Goal: Task Accomplishment & Management: Manage account settings

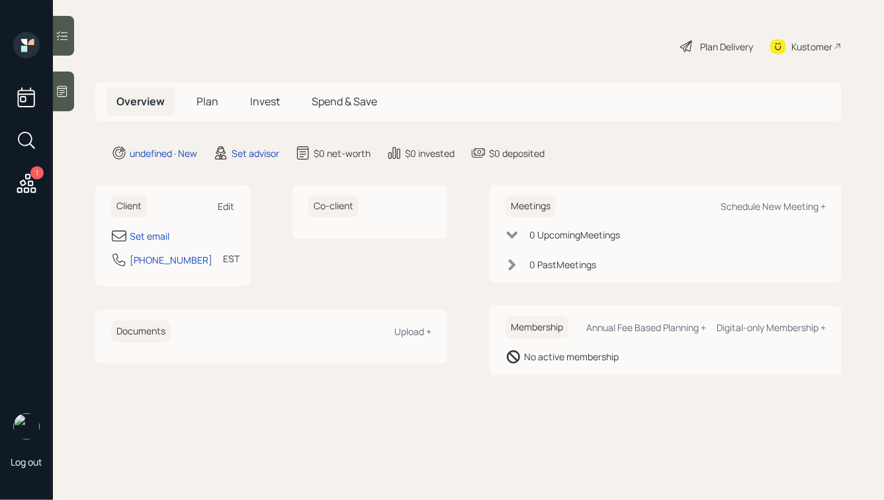
click at [228, 207] on div "Edit" at bounding box center [226, 206] width 17 height 13
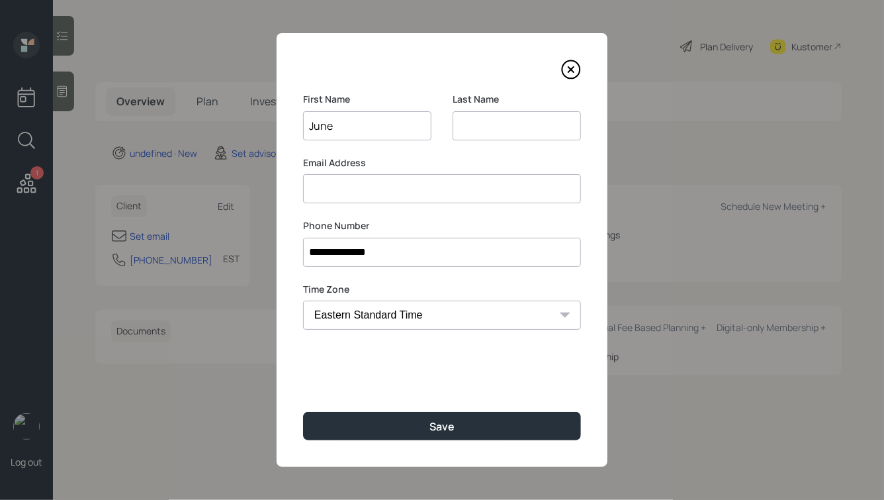
type input "June"
type input "[PERSON_NAME]"
click at [303, 412] on button "Save" at bounding box center [442, 426] width 278 height 28
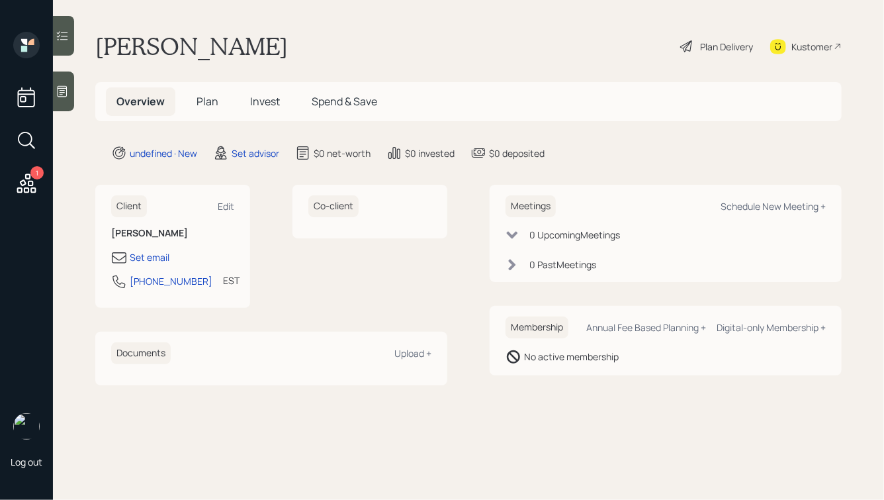
click at [59, 92] on icon at bounding box center [62, 91] width 13 height 13
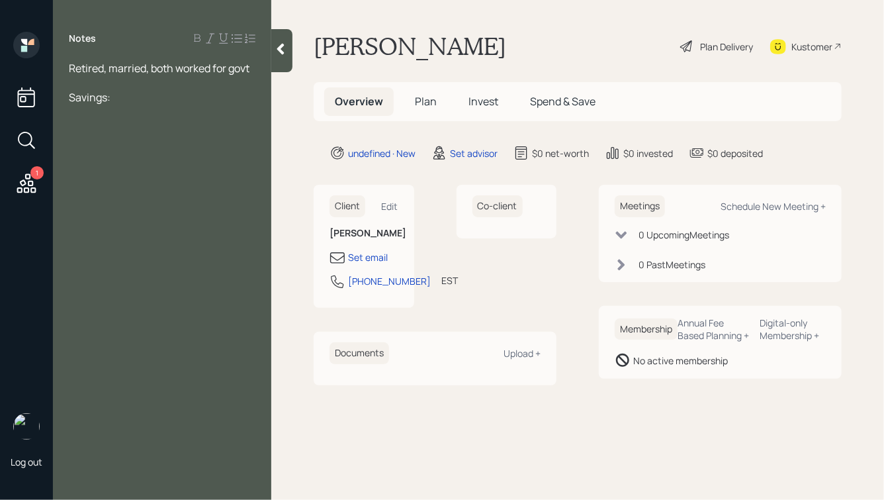
click at [278, 46] on icon at bounding box center [280, 48] width 13 height 13
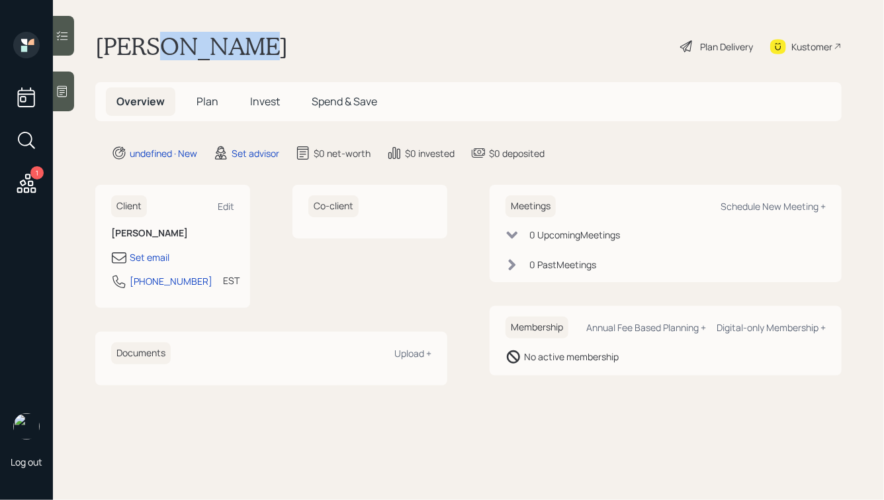
drag, startPoint x: 158, startPoint y: 44, endPoint x: 275, endPoint y: 58, distance: 118.7
click at [275, 58] on div "[PERSON_NAME] Plan Delivery Kustomer" at bounding box center [468, 46] width 747 height 29
drag, startPoint x: 258, startPoint y: 54, endPoint x: 87, endPoint y: 52, distance: 170.1
click at [87, 52] on main "[PERSON_NAME] Plan Delivery Kustomer Overview Plan Invest Spend & Save undefine…" at bounding box center [468, 250] width 831 height 500
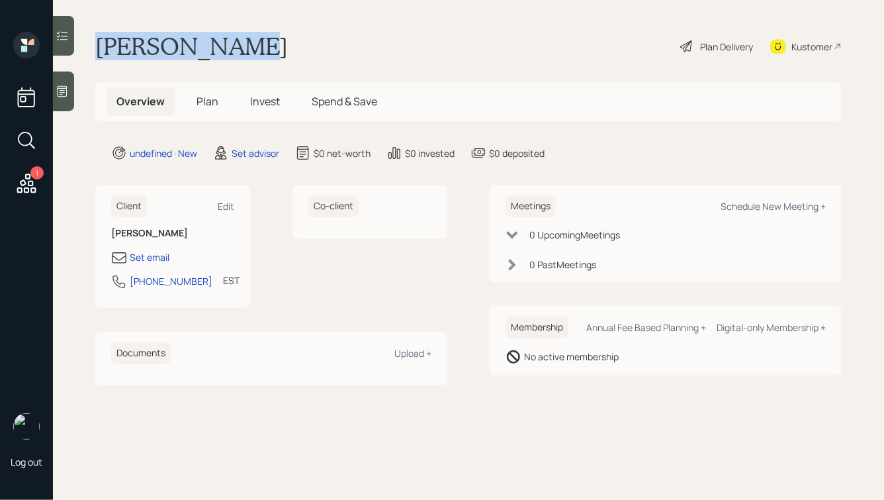
click at [146, 46] on h1 "[PERSON_NAME]" at bounding box center [191, 46] width 193 height 29
drag, startPoint x: 166, startPoint y: 46, endPoint x: 91, endPoint y: 52, distance: 74.4
click at [91, 53] on main "[PERSON_NAME] Plan Delivery Kustomer Overview Plan Invest Spend & Save undefine…" at bounding box center [468, 250] width 831 height 500
click at [146, 37] on h1 "[PERSON_NAME]" at bounding box center [191, 46] width 193 height 29
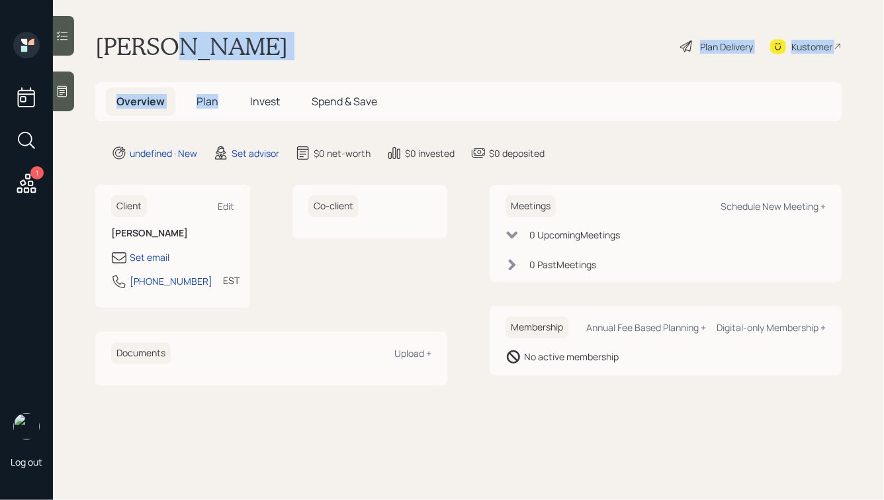
drag, startPoint x: 169, startPoint y: 48, endPoint x: 281, endPoint y: 81, distance: 116.7
click at [281, 81] on main "[PERSON_NAME] Plan Delivery Kustomer Overview Plan Invest Spend & Save undefine…" at bounding box center [468, 250] width 831 height 500
click at [222, 45] on h1 "[PERSON_NAME]" at bounding box center [191, 46] width 193 height 29
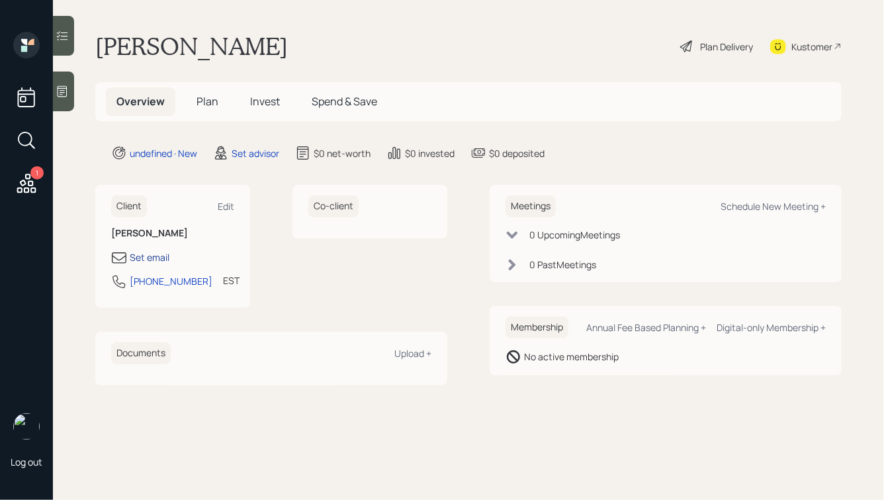
click at [156, 255] on div "Set email" at bounding box center [150, 257] width 40 height 14
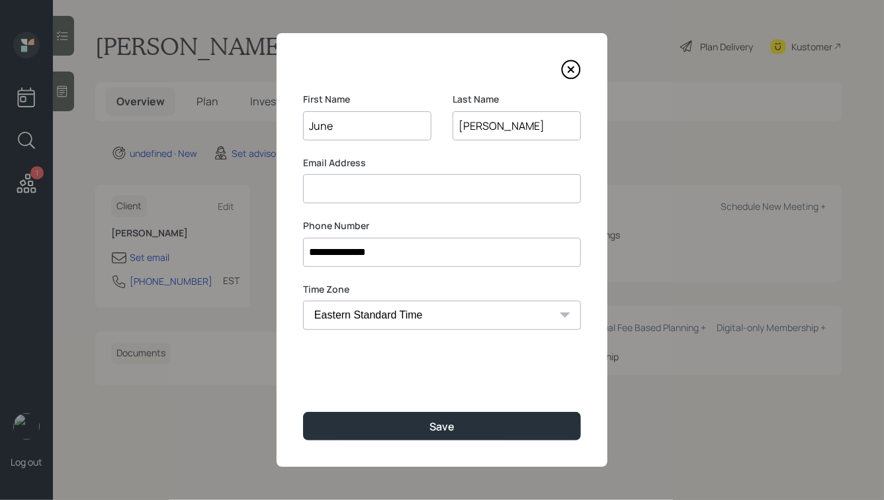
click at [389, 190] on input at bounding box center [442, 188] width 278 height 29
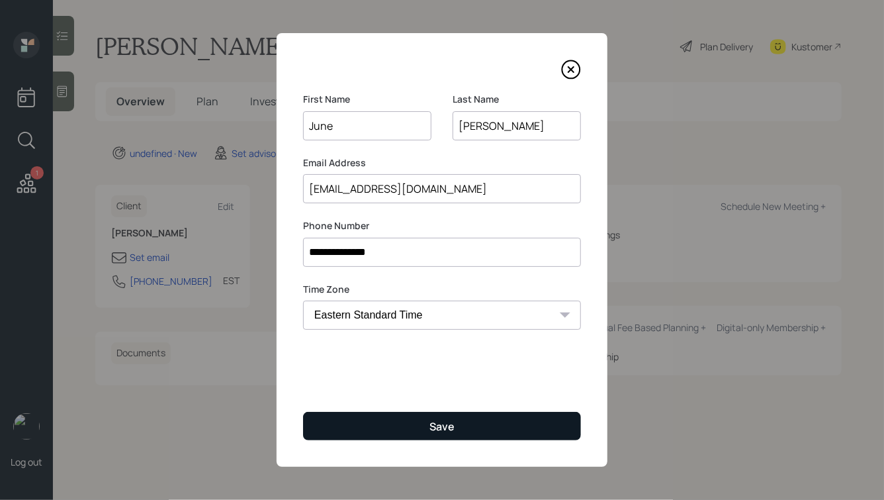
type input "[EMAIL_ADDRESS][DOMAIN_NAME]"
click at [409, 418] on button "Save" at bounding box center [442, 426] width 278 height 28
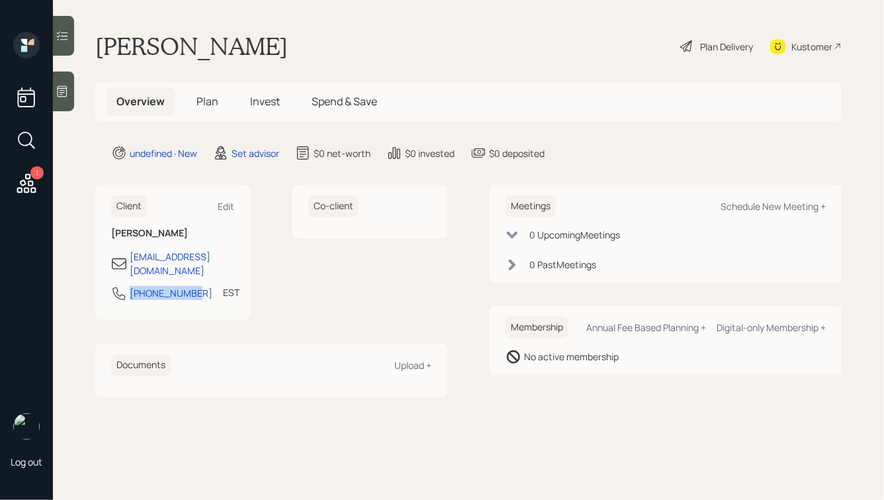
drag, startPoint x: 189, startPoint y: 281, endPoint x: 91, endPoint y: 281, distance: 98.0
click at [91, 281] on main "[PERSON_NAME] Plan Delivery Kustomer Overview Plan Invest Spend & Save undefine…" at bounding box center [468, 250] width 831 height 500
copy div "[PHONE_NUMBER]"
click at [770, 211] on div "Schedule New Meeting +" at bounding box center [773, 206] width 105 height 13
select select "round-[PERSON_NAME]"
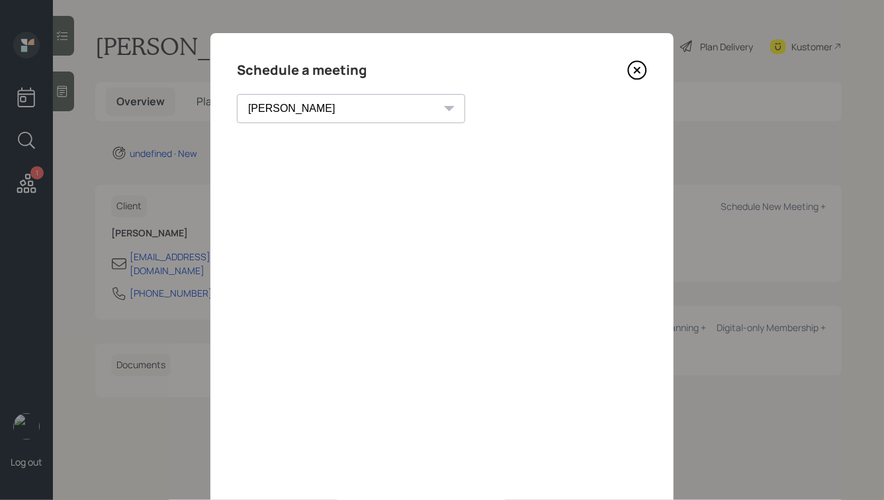
scroll to position [95, 0]
